Goal: Transaction & Acquisition: Purchase product/service

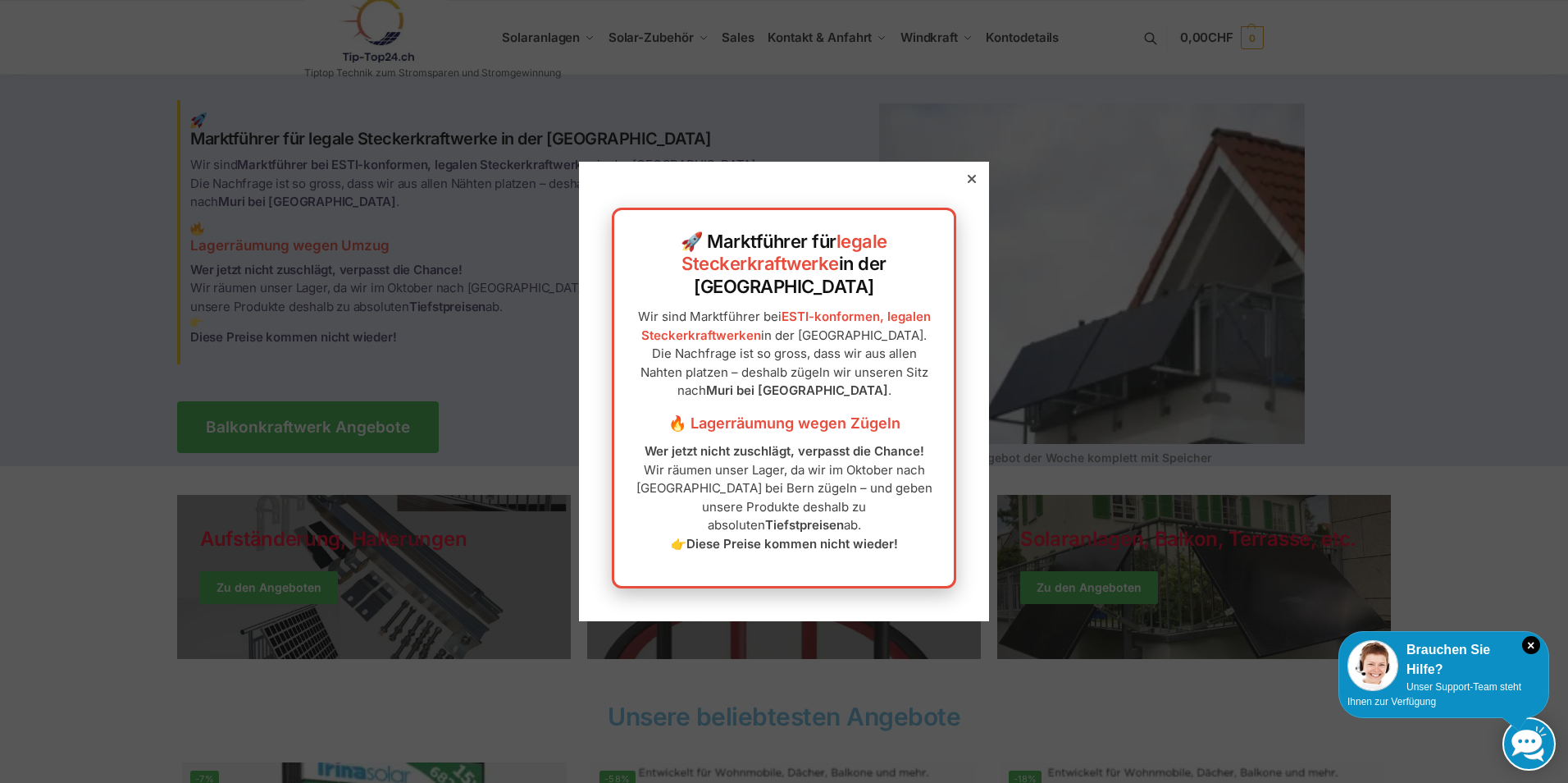
click at [968, 183] on icon at bounding box center [972, 179] width 8 height 8
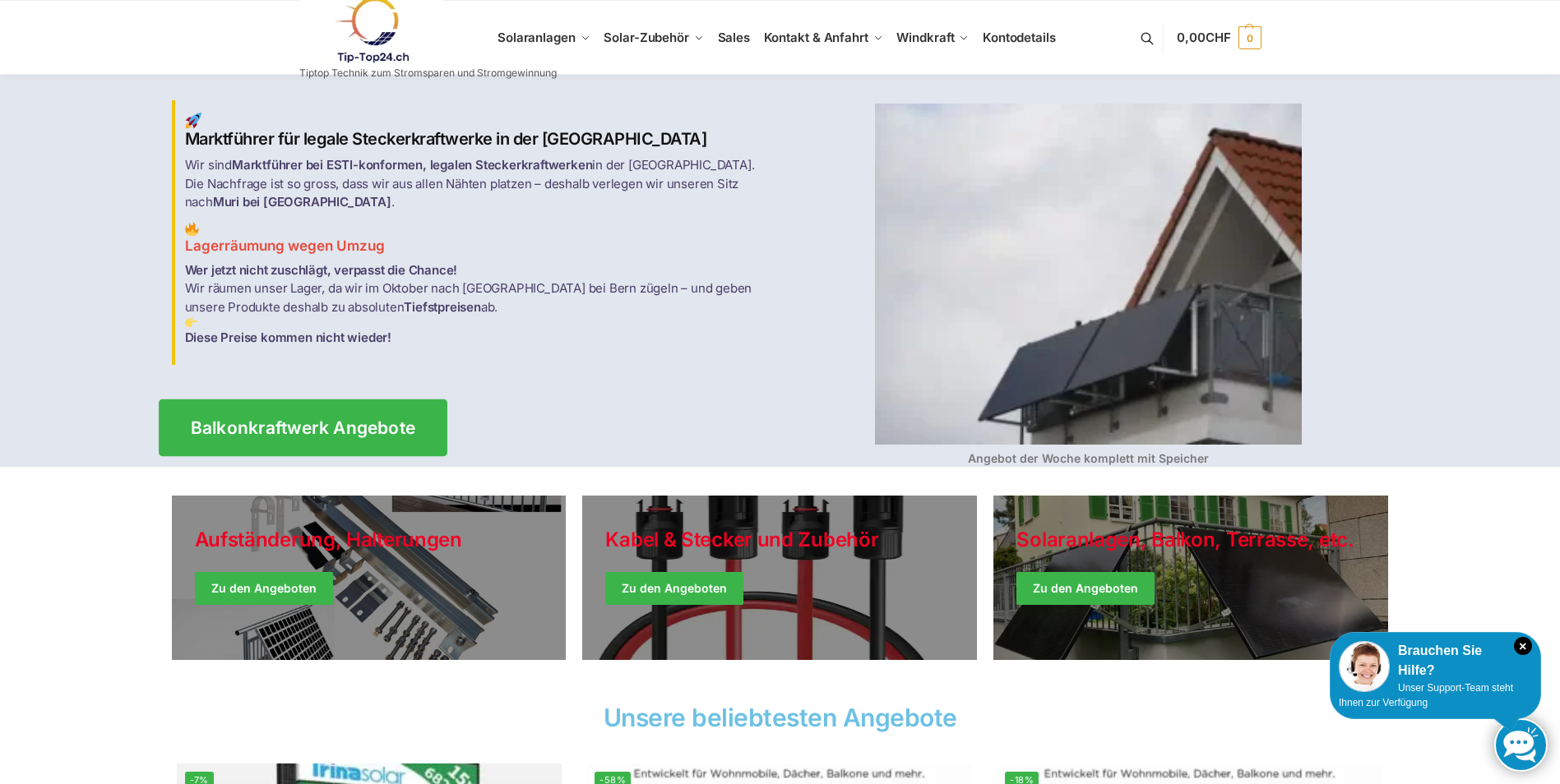
click at [338, 419] on span "Balkonkraftwerk Angebote" at bounding box center [302, 428] width 225 height 18
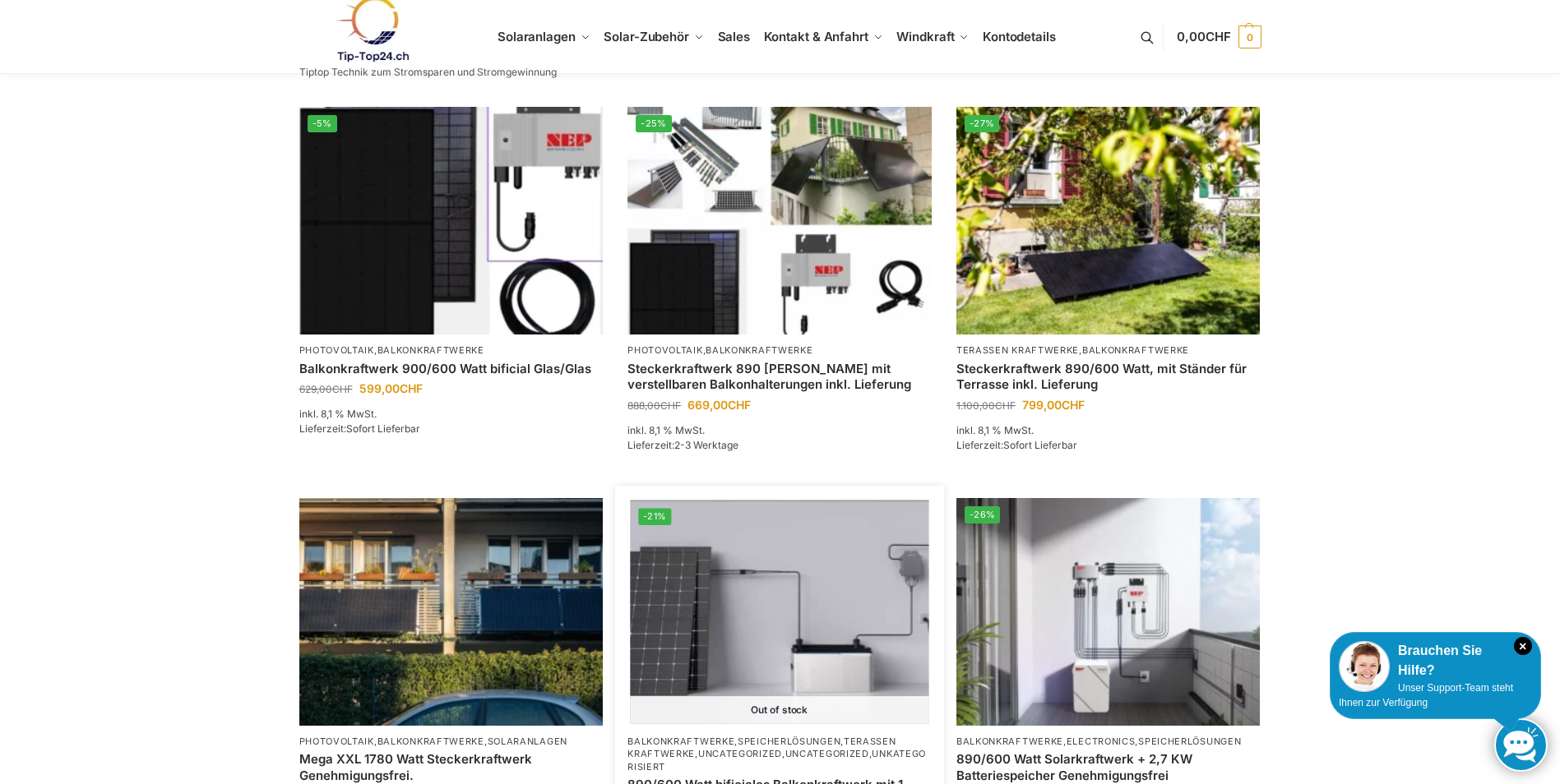
scroll to position [164, 0]
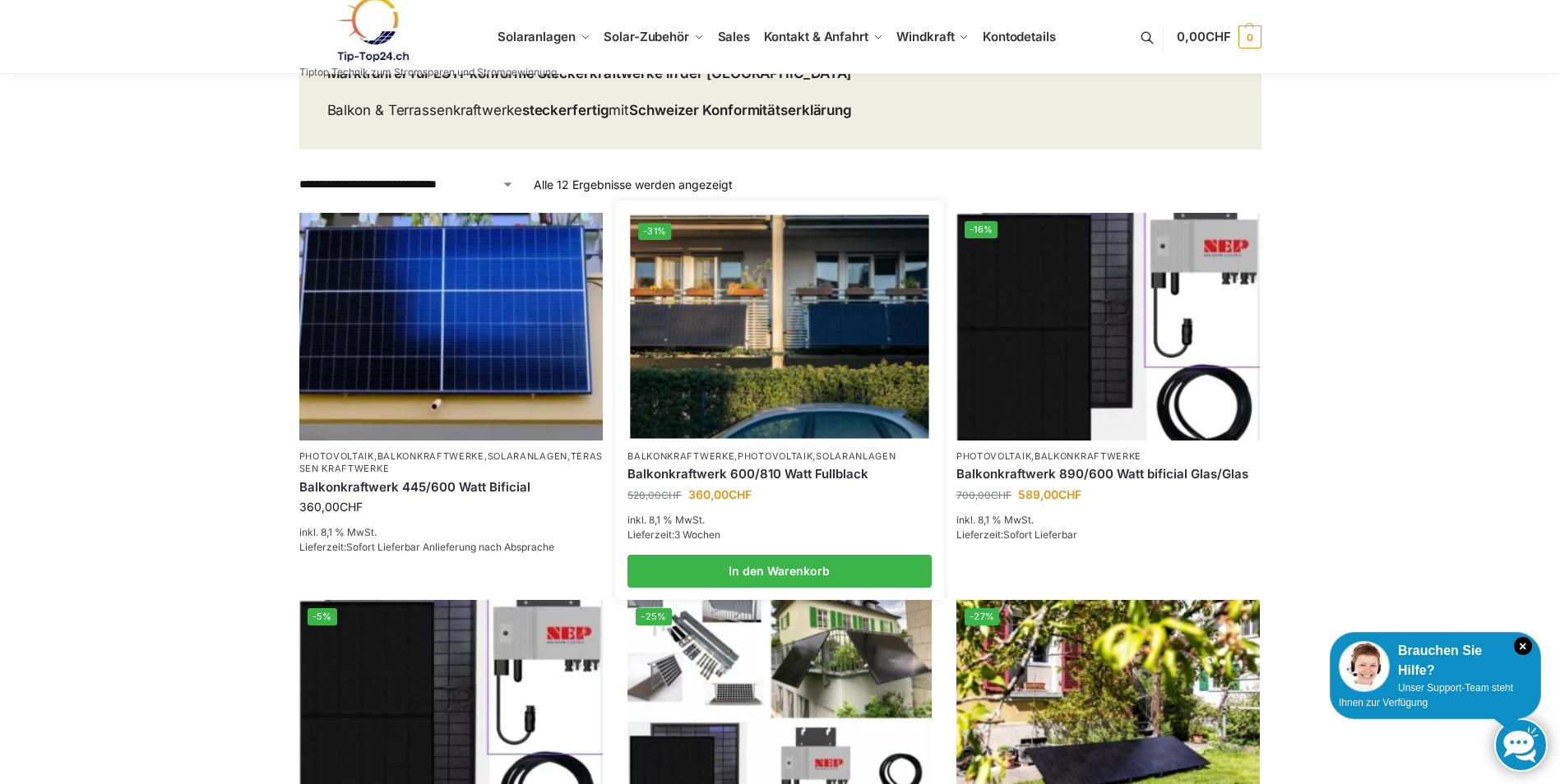
click at [825, 384] on img at bounding box center [779, 326] width 298 height 224
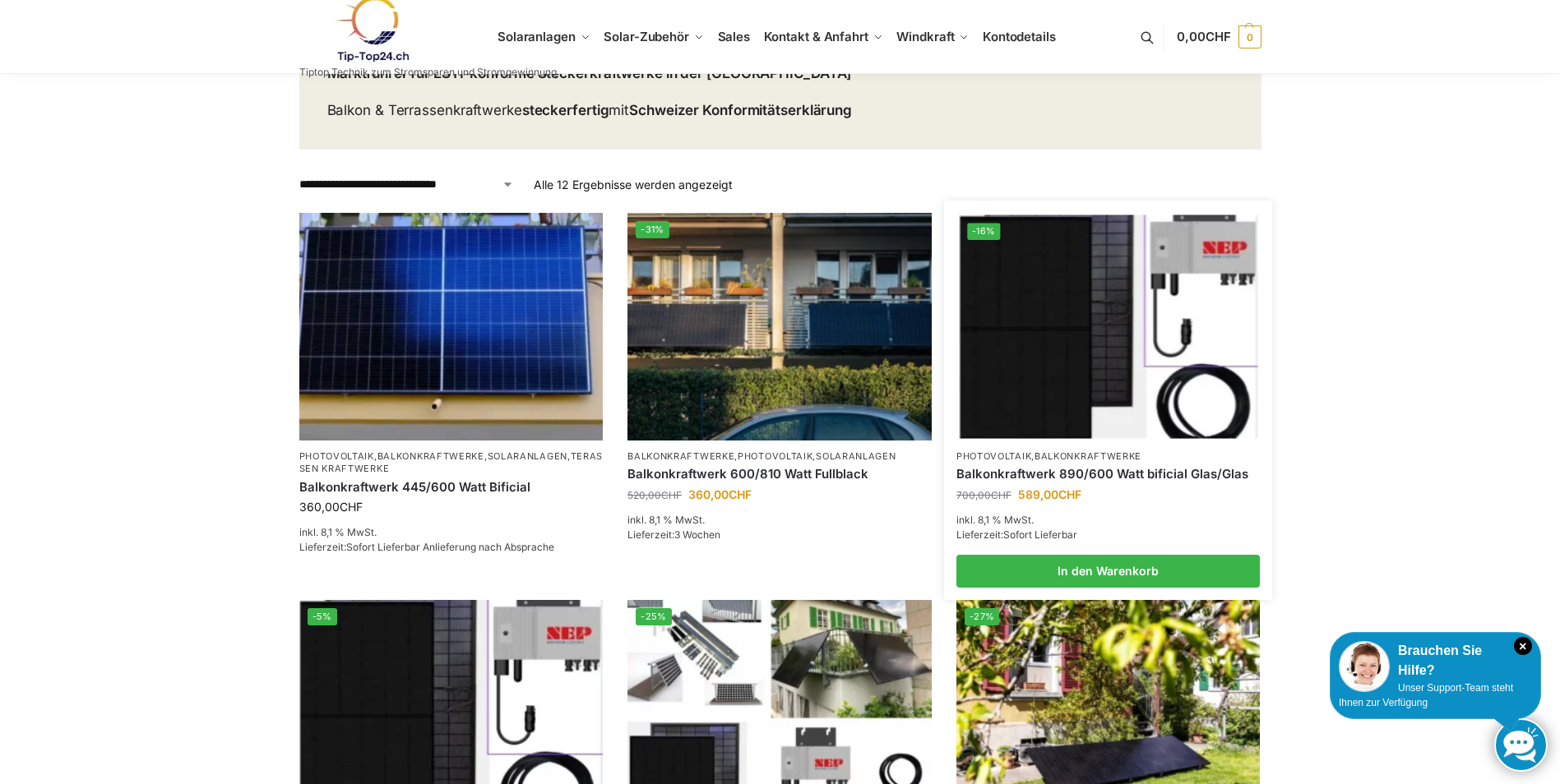
scroll to position [0, 0]
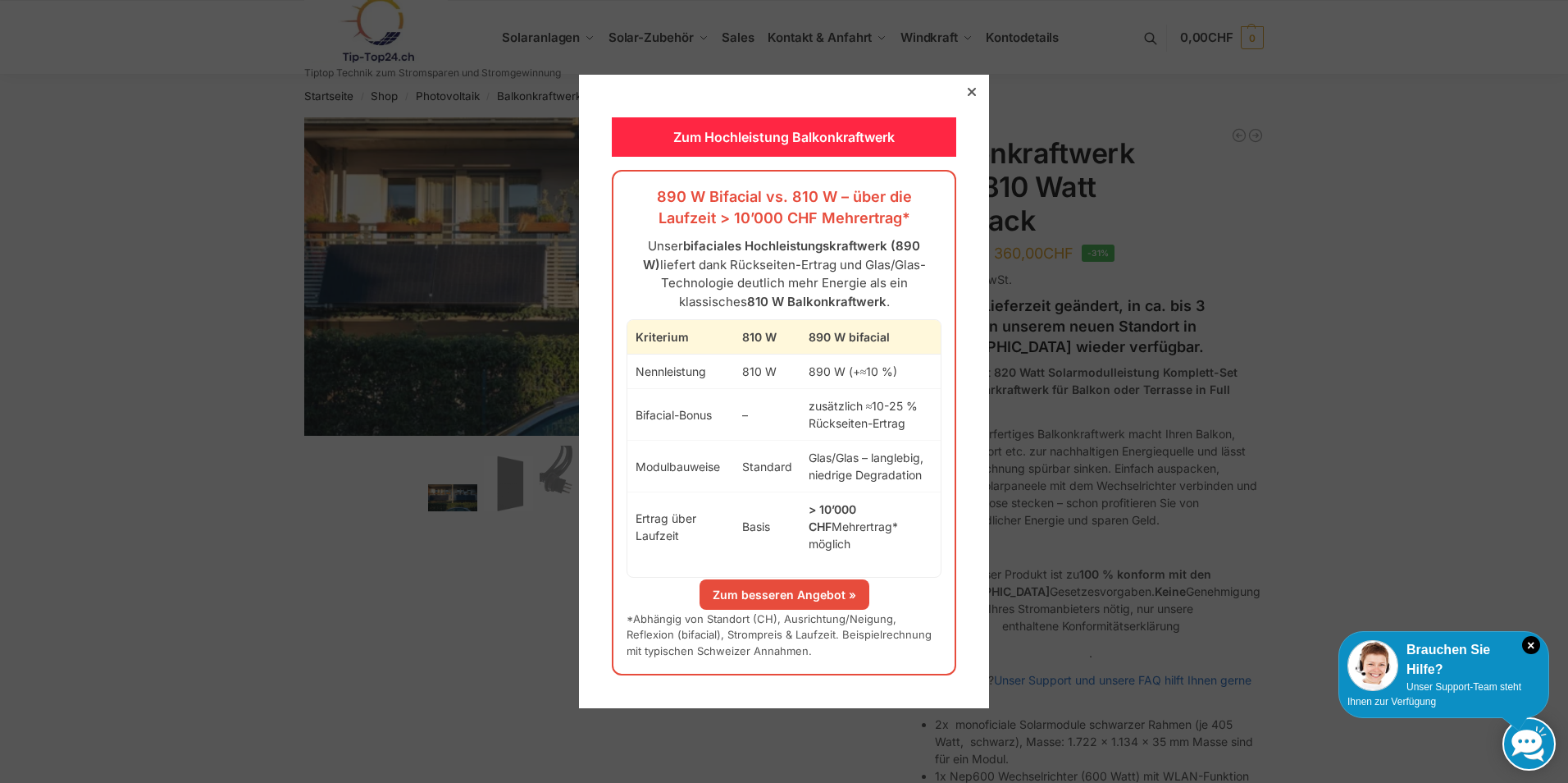
click at [968, 96] on icon at bounding box center [972, 92] width 8 height 8
